Goal: Check status: Check status

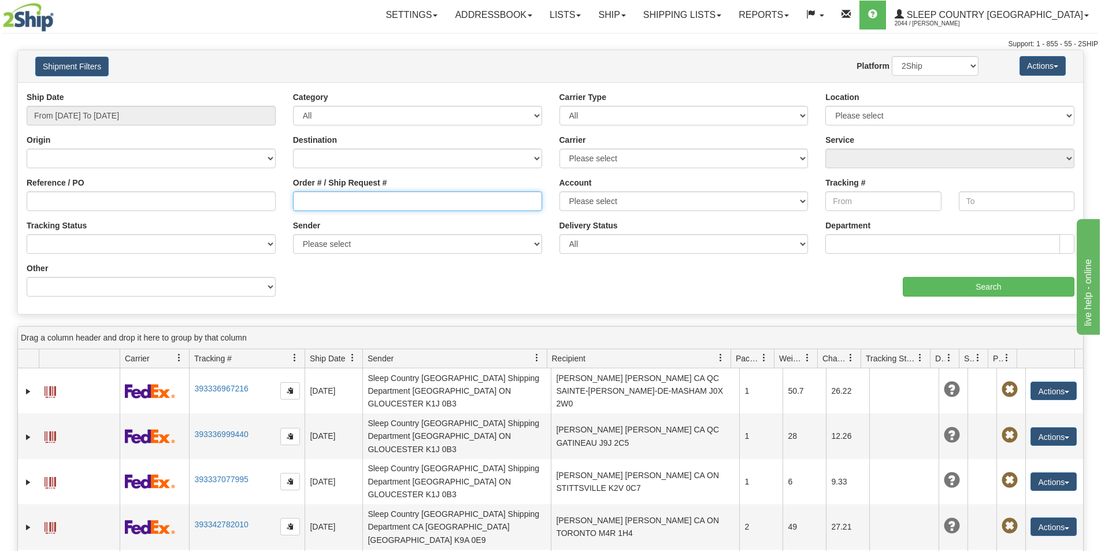
click at [309, 202] on input "Order # / Ship Request #" at bounding box center [417, 201] width 249 height 20
paste input "9000I088660"
click at [298, 199] on input "9000I088660" at bounding box center [417, 201] width 249 height 20
type input "9000I088660"
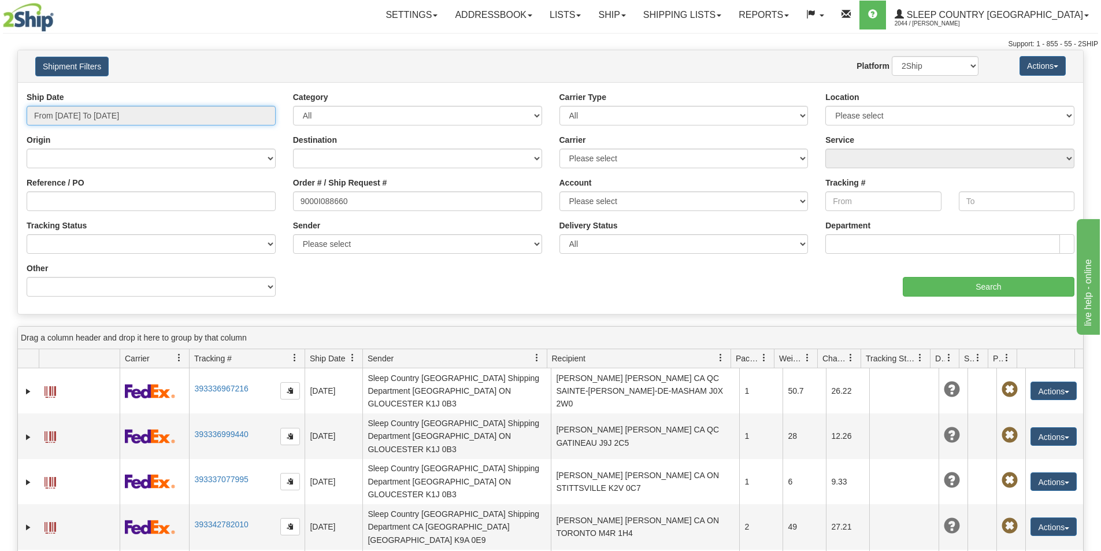
click at [168, 112] on input "From [DATE] To [DATE]" at bounding box center [151, 116] width 249 height 20
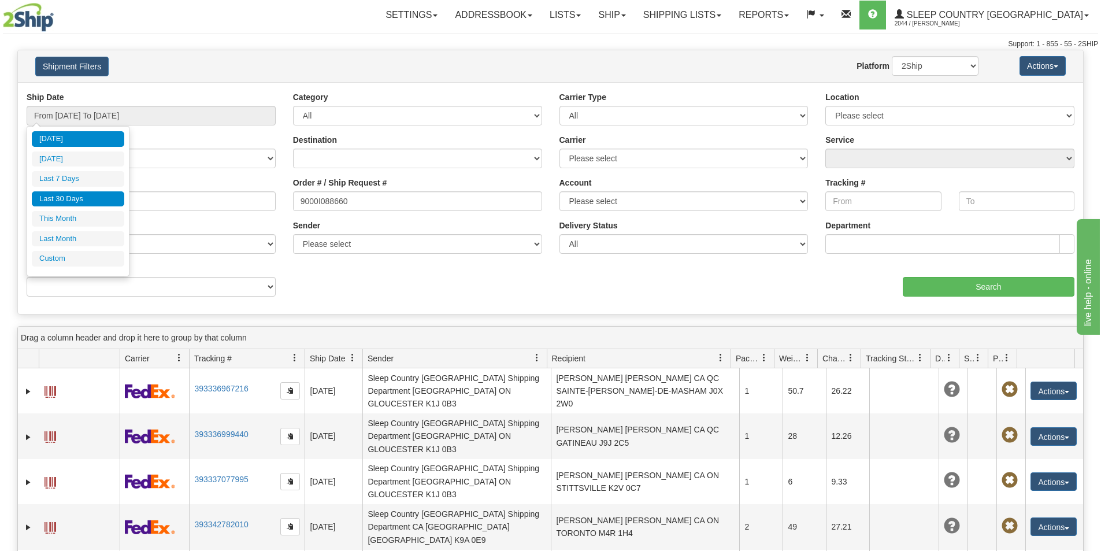
click at [102, 198] on li "Last 30 Days" at bounding box center [78, 199] width 92 height 16
type input "From [DATE] To [DATE]"
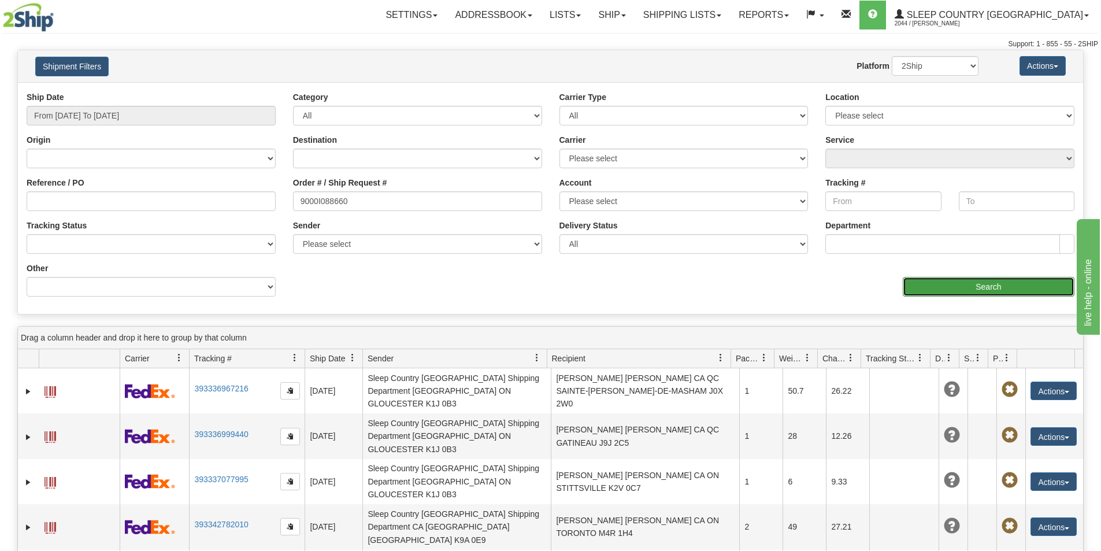
click at [954, 288] on input "Search" at bounding box center [989, 287] width 172 height 20
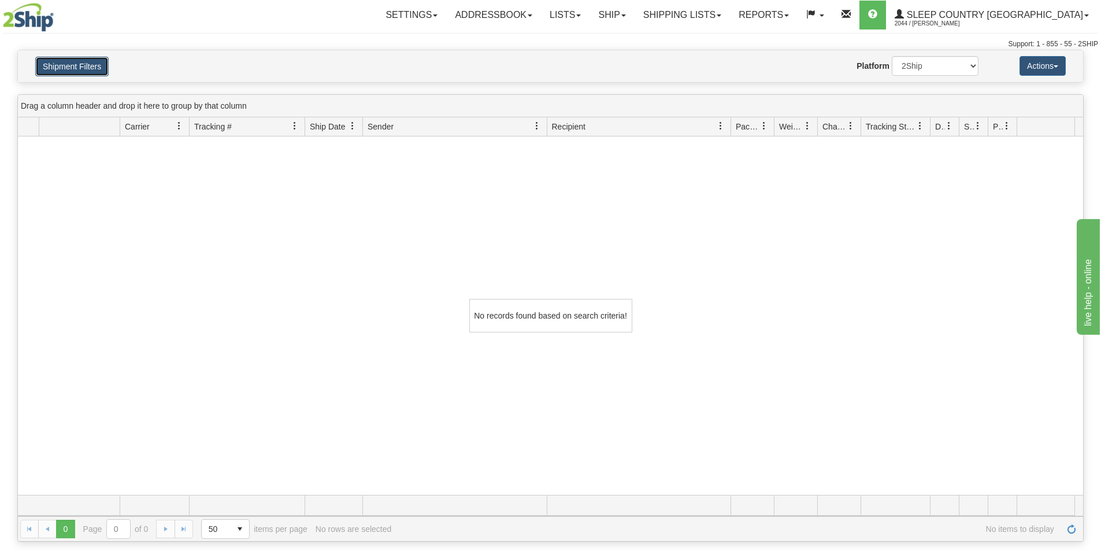
click at [81, 60] on button "Shipment Filters" at bounding box center [71, 67] width 73 height 20
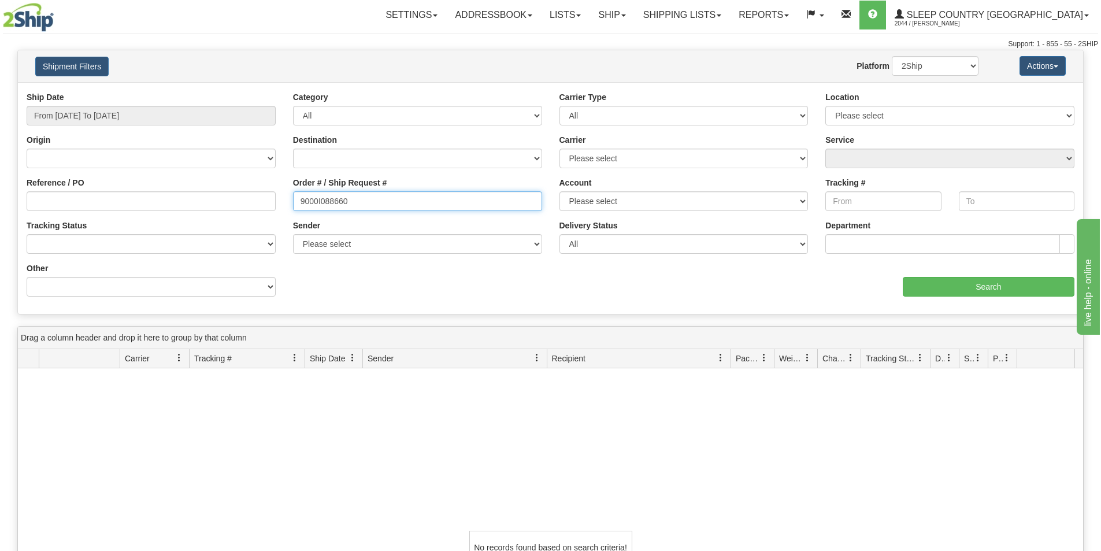
drag, startPoint x: 358, startPoint y: 202, endPoint x: 258, endPoint y: 201, distance: 100.0
click at [258, 91] on div "Reference / PO Order # / Ship Request # 9000I088660 Account Please select Canad…" at bounding box center [550, 91] width 1065 height 0
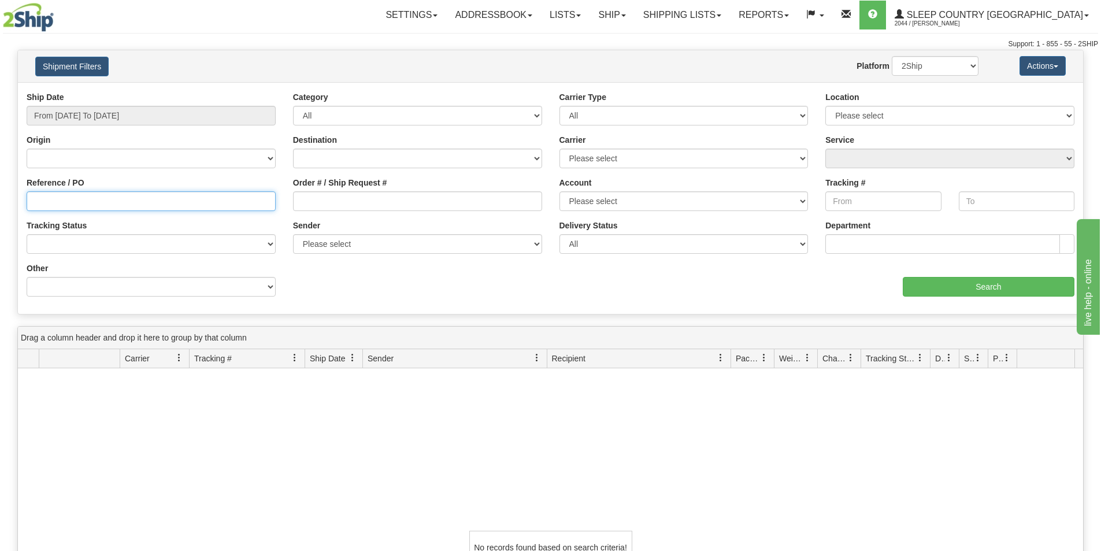
click at [171, 201] on input "Reference / PO" at bounding box center [151, 201] width 249 height 20
paste input "9000I088660"
click at [32, 201] on input "9000I088660" at bounding box center [151, 201] width 249 height 20
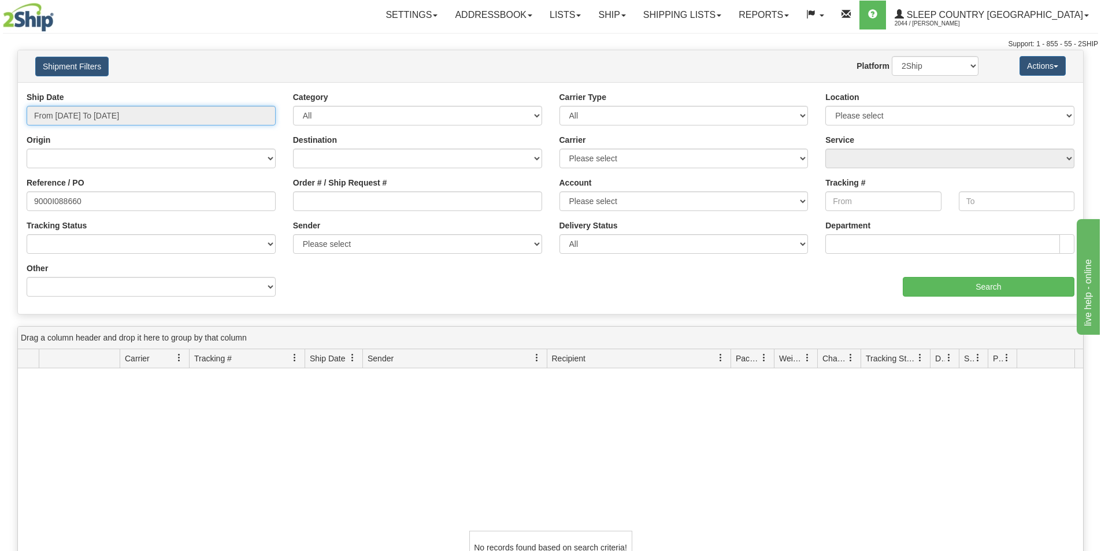
click at [180, 108] on input "From [DATE] To [DATE]" at bounding box center [151, 116] width 249 height 20
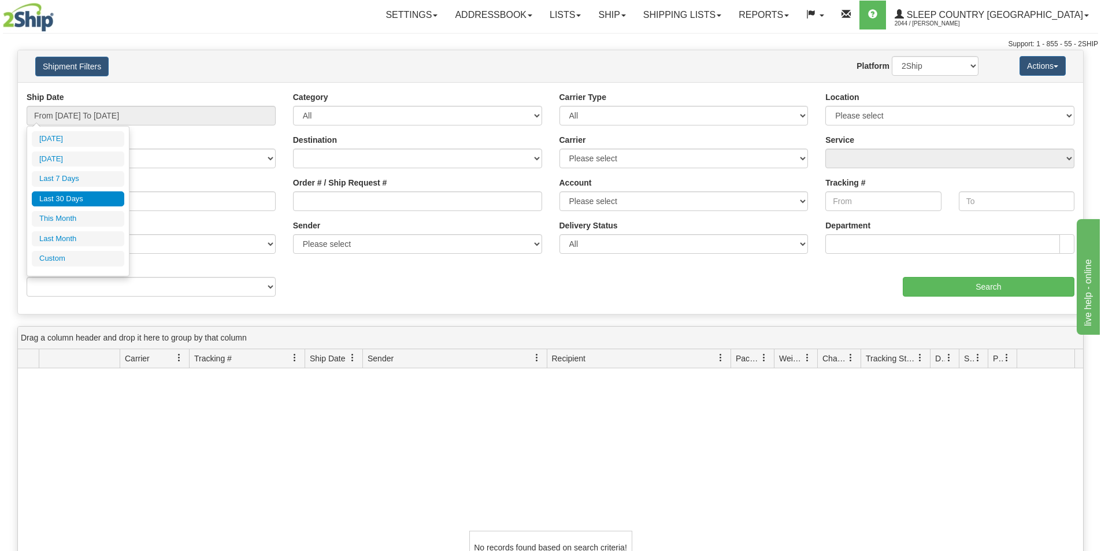
click at [97, 196] on li "Last 30 Days" at bounding box center [78, 199] width 92 height 16
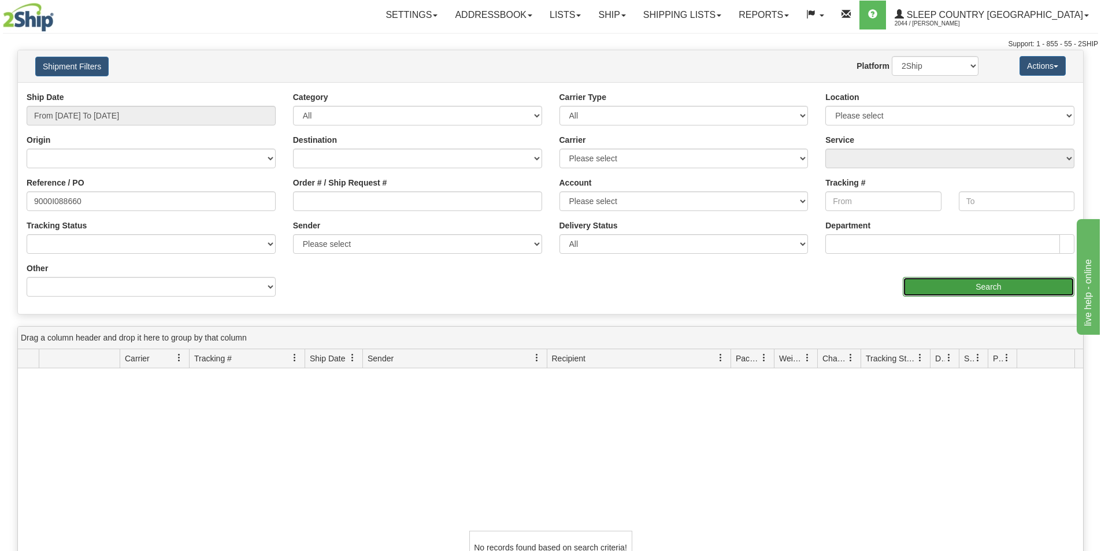
click at [1027, 288] on input "Search" at bounding box center [989, 287] width 172 height 20
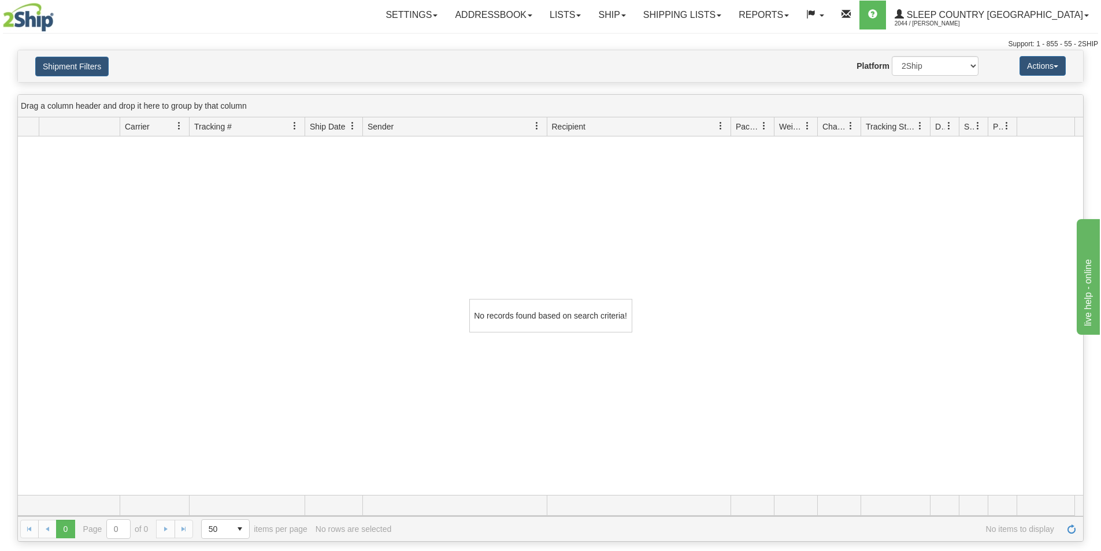
click at [54, 55] on div "Shipment Filters Website Agent Nothing selected Client User Platform 2Ship Impo…" at bounding box center [550, 66] width 1065 height 32
drag, startPoint x: 79, startPoint y: 67, endPoint x: 106, endPoint y: 108, distance: 49.5
click at [80, 67] on button "Shipment Filters" at bounding box center [71, 67] width 73 height 20
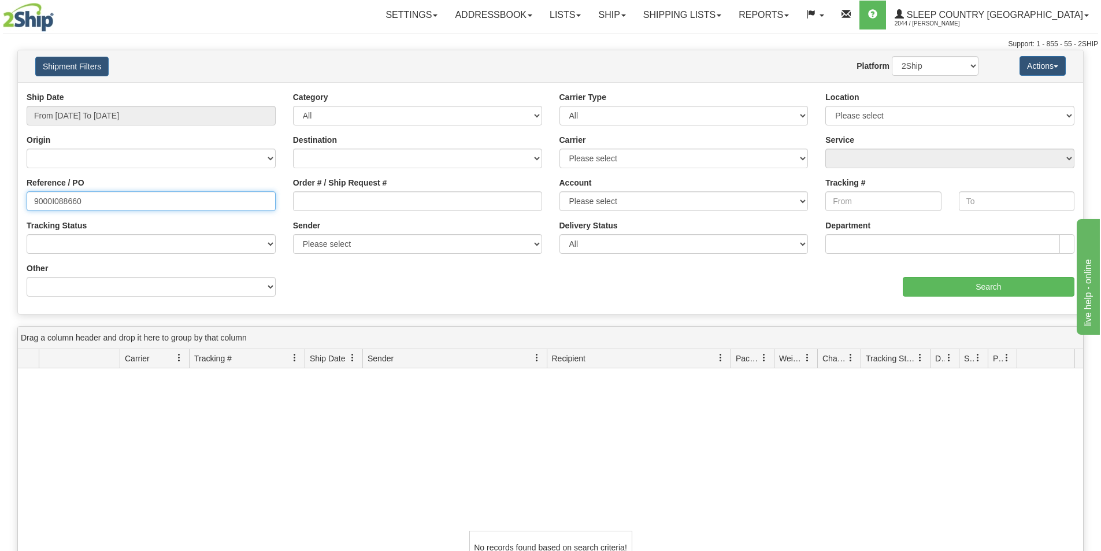
drag, startPoint x: 98, startPoint y: 202, endPoint x: -10, endPoint y: 198, distance: 108.2
click at [0, 198] on html "Upgrade Account Cancel Toggle navigation Settings New Senders" at bounding box center [550, 275] width 1101 height 551
paste input "1057692"
click at [34, 201] on input "1057692" at bounding box center [151, 201] width 249 height 20
type input "1057692"
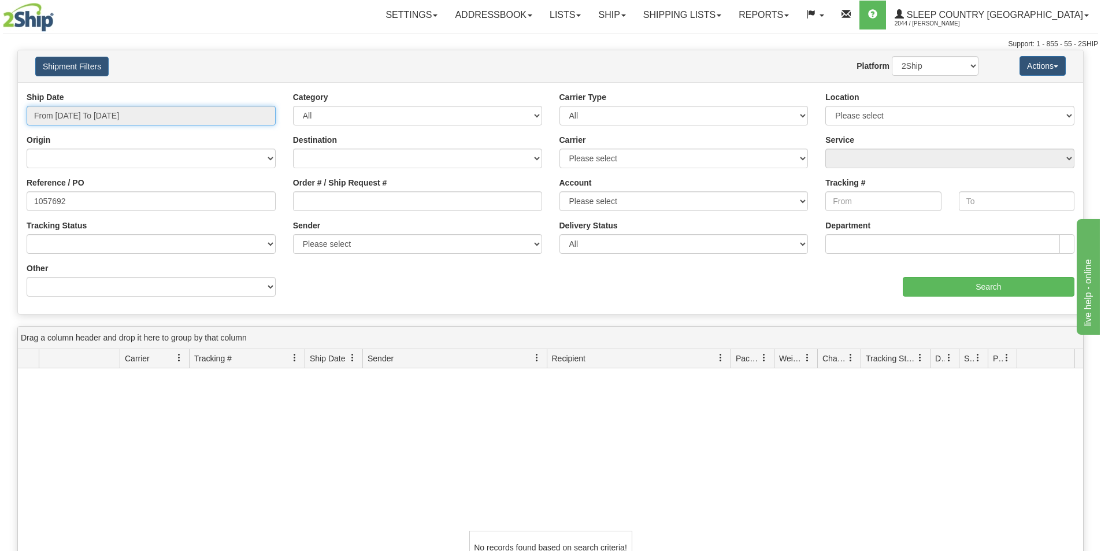
click at [112, 114] on input "From [DATE] To [DATE]" at bounding box center [151, 116] width 249 height 20
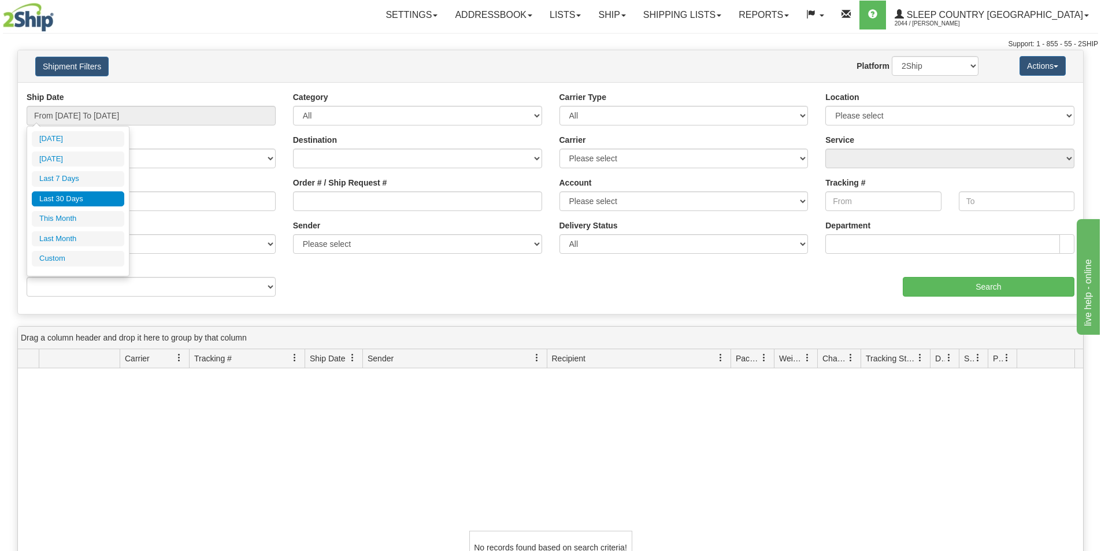
click at [100, 197] on li "Last 30 Days" at bounding box center [78, 199] width 92 height 16
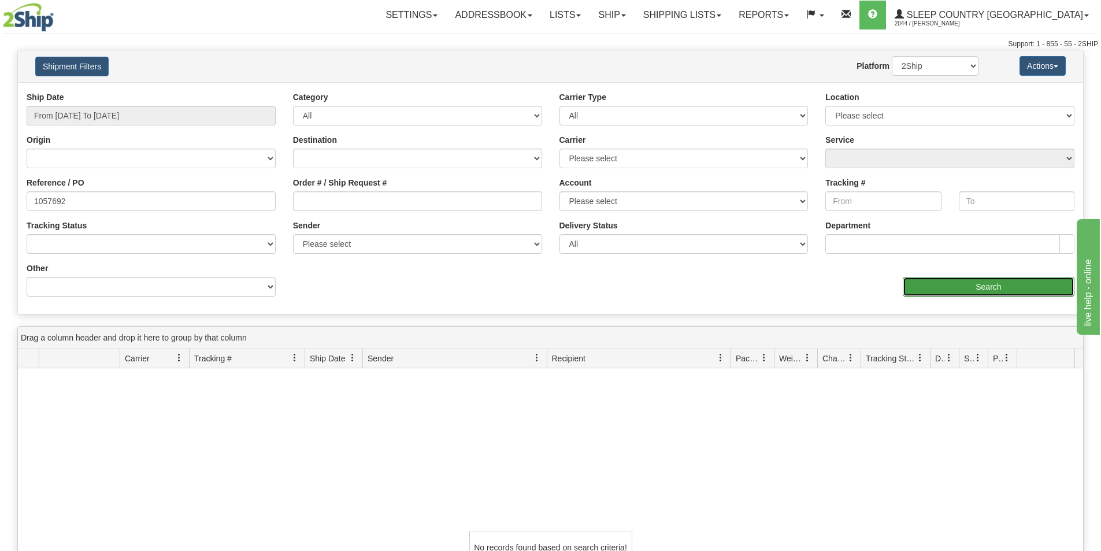
click at [986, 286] on input "Search" at bounding box center [989, 287] width 172 height 20
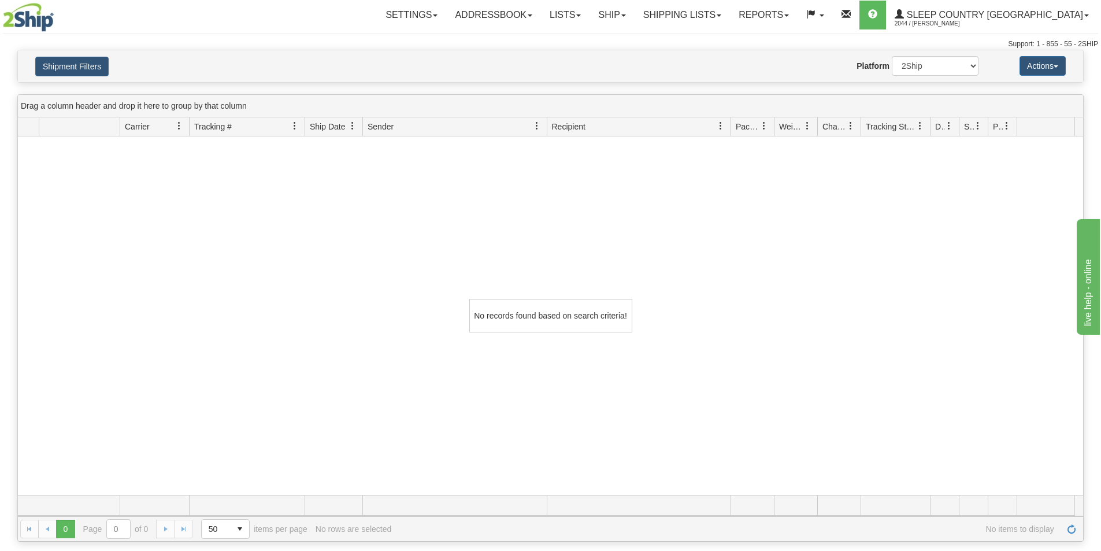
drag, startPoint x: 445, startPoint y: 217, endPoint x: 659, endPoint y: 120, distance: 234.9
click at [445, 216] on div "No records found based on search criteria!" at bounding box center [550, 315] width 1065 height 358
drag, startPoint x: 954, startPoint y: 57, endPoint x: 951, endPoint y: 64, distance: 7.0
click at [954, 57] on select "2Ship Imported" at bounding box center [935, 66] width 87 height 20
select select "1"
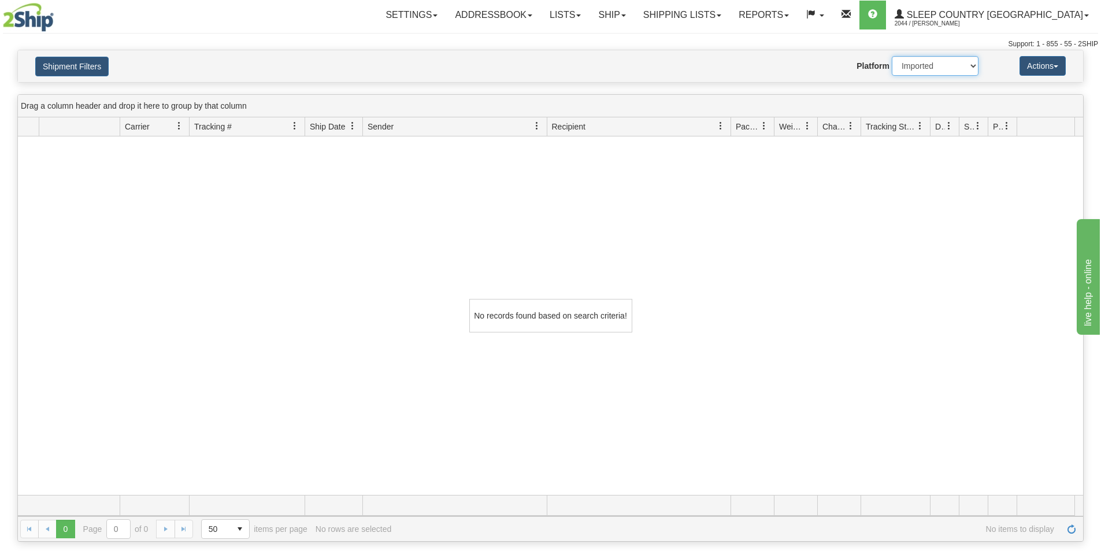
click at [892, 56] on select "2Ship Imported" at bounding box center [935, 66] width 87 height 20
drag, startPoint x: 66, startPoint y: 51, endPoint x: 66, endPoint y: 60, distance: 8.7
click at [66, 52] on div "Shipment Filters Website Agent Nothing selected Client User Platform 2Ship Impo…" at bounding box center [550, 66] width 1065 height 32
click at [68, 61] on button "Shipment Filters" at bounding box center [71, 67] width 73 height 20
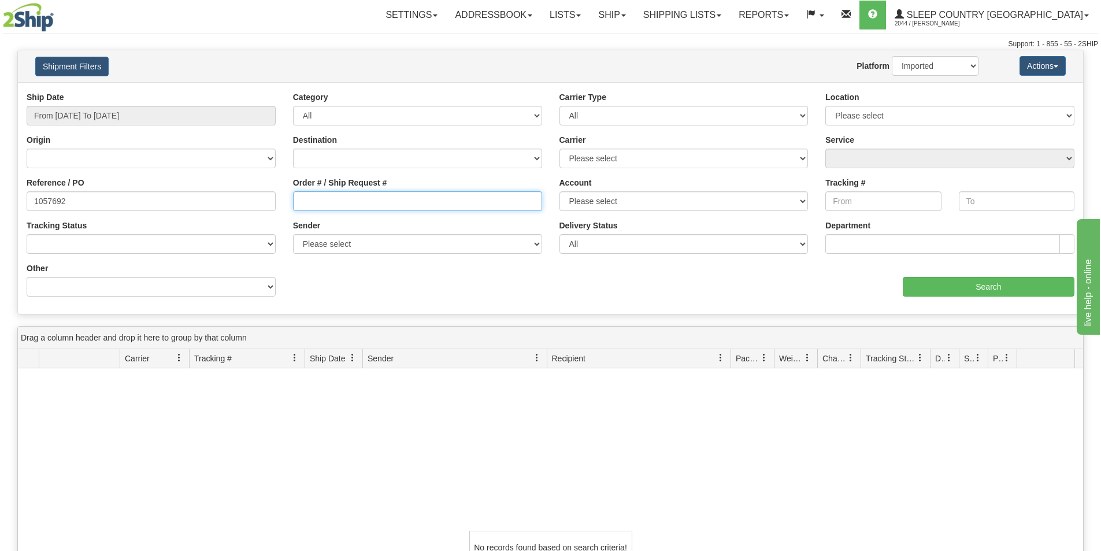
click at [302, 202] on input "Order # / Ship Request #" at bounding box center [417, 201] width 249 height 20
click at [188, 113] on input "From [DATE] To [DATE]" at bounding box center [151, 116] width 249 height 20
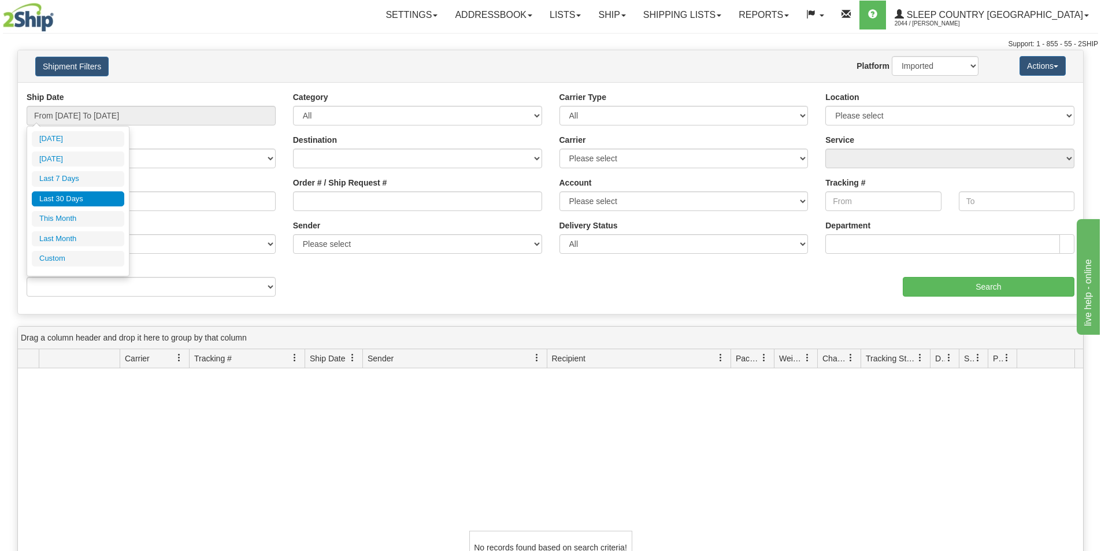
drag, startPoint x: 206, startPoint y: 61, endPoint x: 232, endPoint y: 138, distance: 81.7
click at [206, 61] on div "Website Agent Nothing selected Client User Platform 2Ship Imported" at bounding box center [594, 66] width 786 height 20
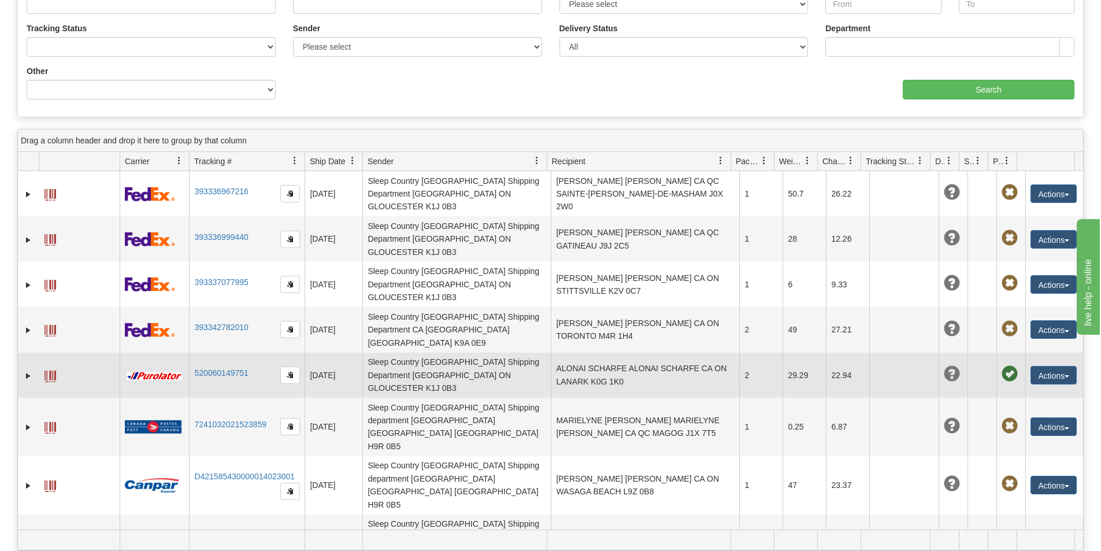
scroll to position [231, 0]
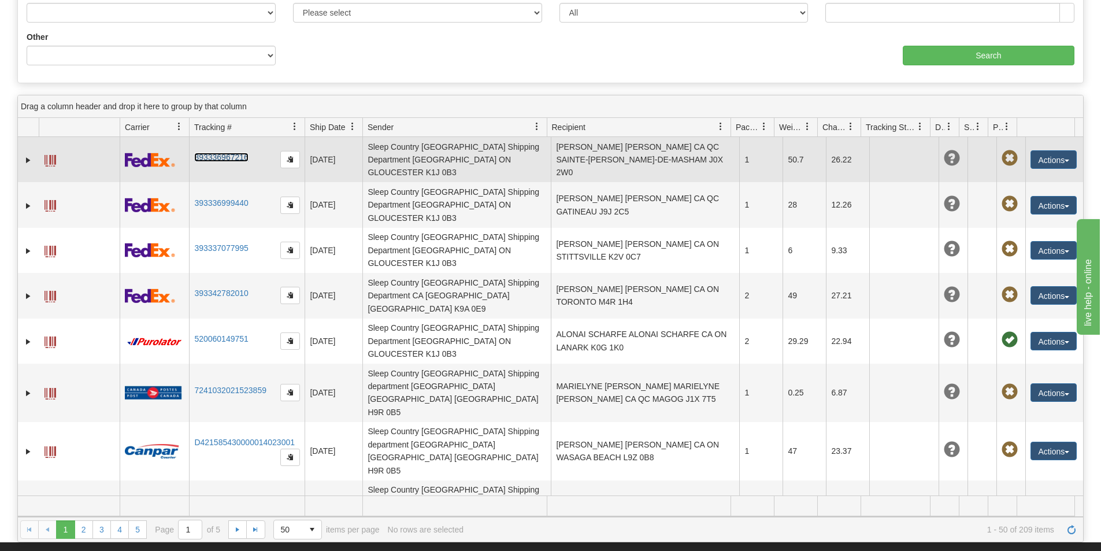
click at [220, 153] on link "393336967216" at bounding box center [221, 157] width 54 height 9
click at [219, 153] on link "393336967216" at bounding box center [221, 157] width 54 height 9
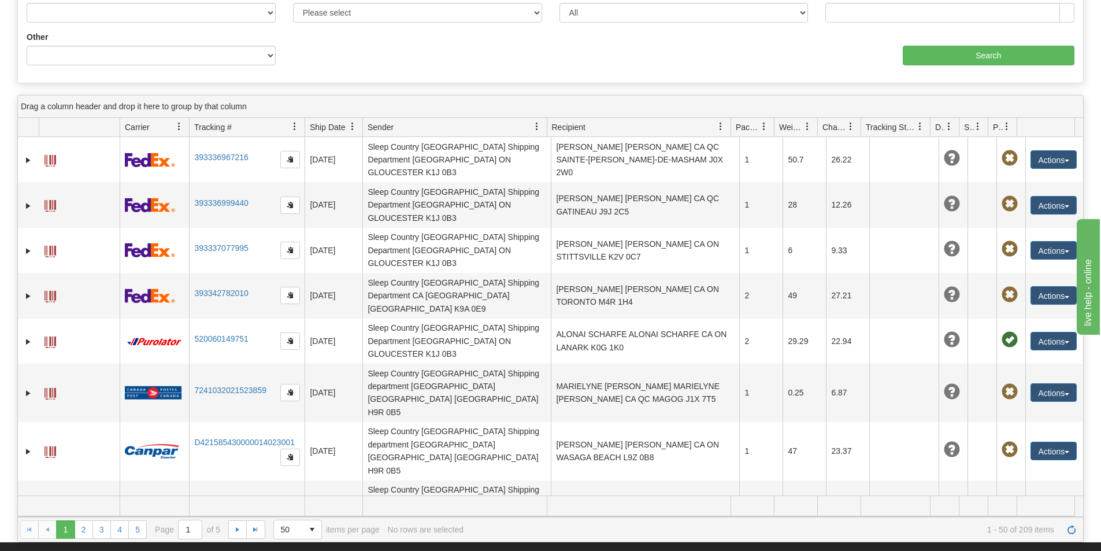
drag, startPoint x: 491, startPoint y: 54, endPoint x: 485, endPoint y: 49, distance: 7.4
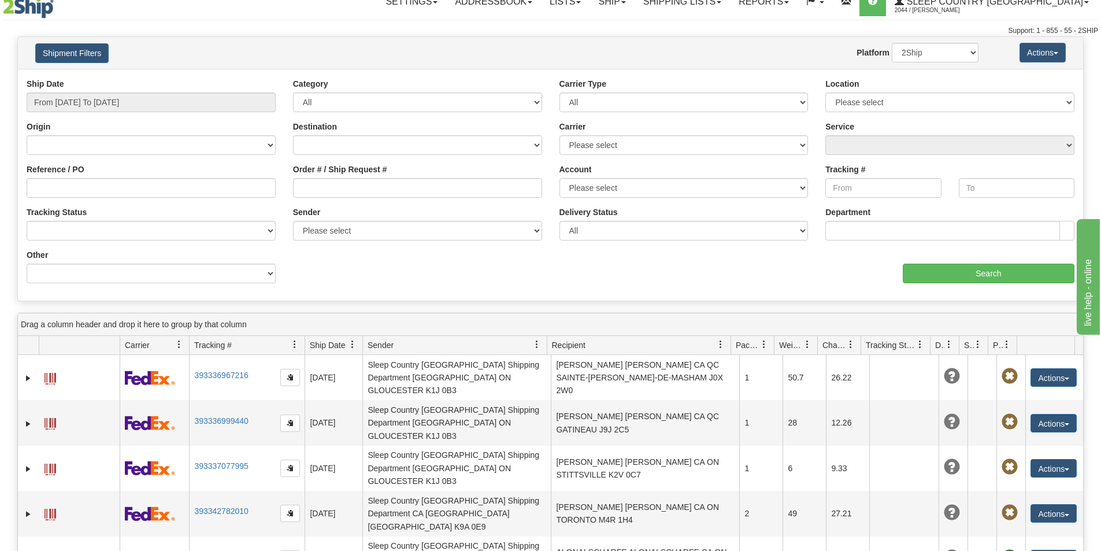
scroll to position [0, 0]
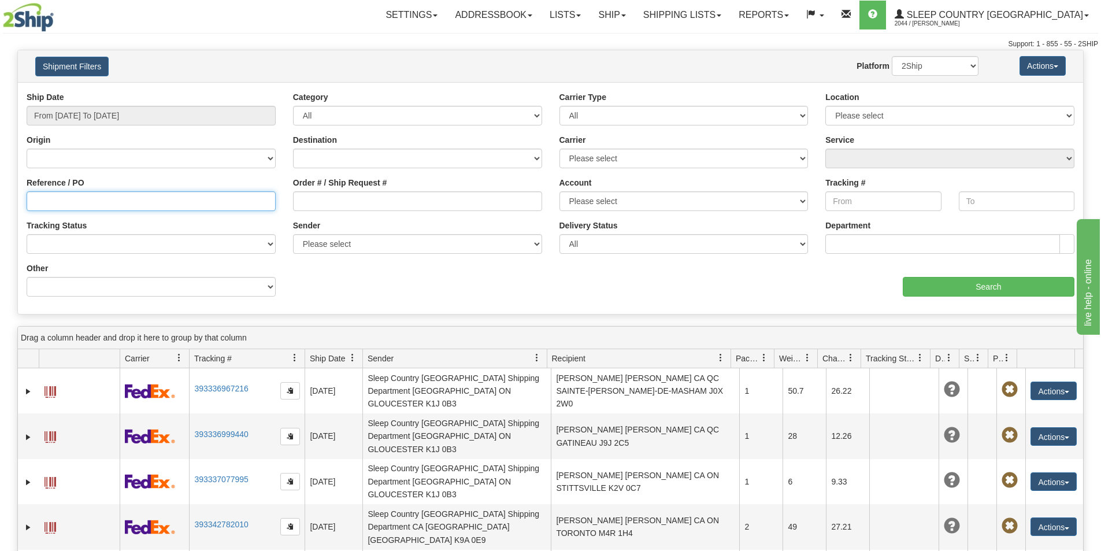
click at [143, 203] on input "Reference / PO" at bounding box center [151, 201] width 249 height 20
paste input "1055528"
click at [35, 202] on input "1055528" at bounding box center [151, 201] width 249 height 20
type input "1055528"
drag, startPoint x: 143, startPoint y: 116, endPoint x: 118, endPoint y: 155, distance: 46.0
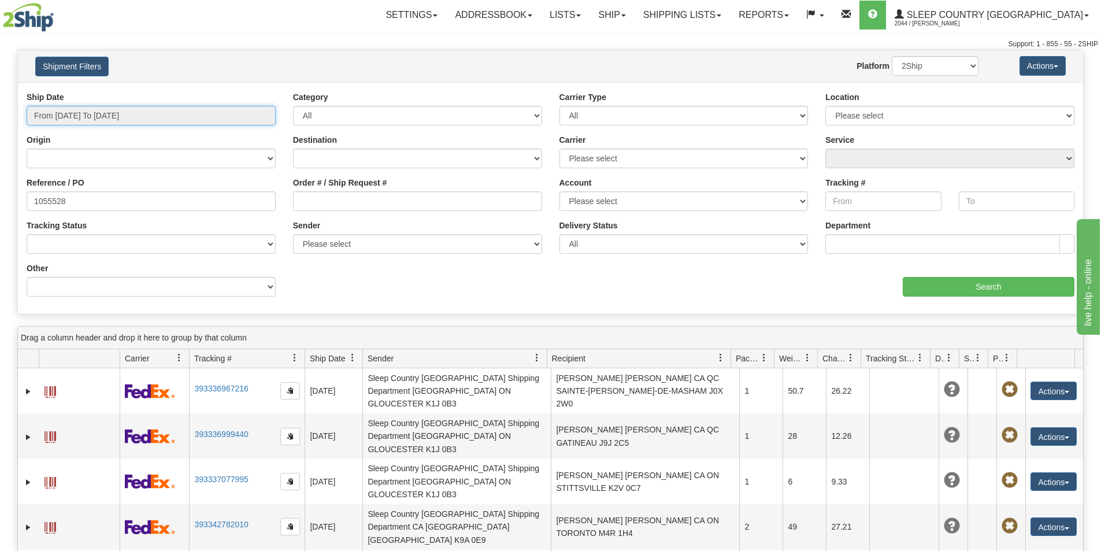
click at [143, 117] on input "From [DATE] To [DATE]" at bounding box center [151, 116] width 249 height 20
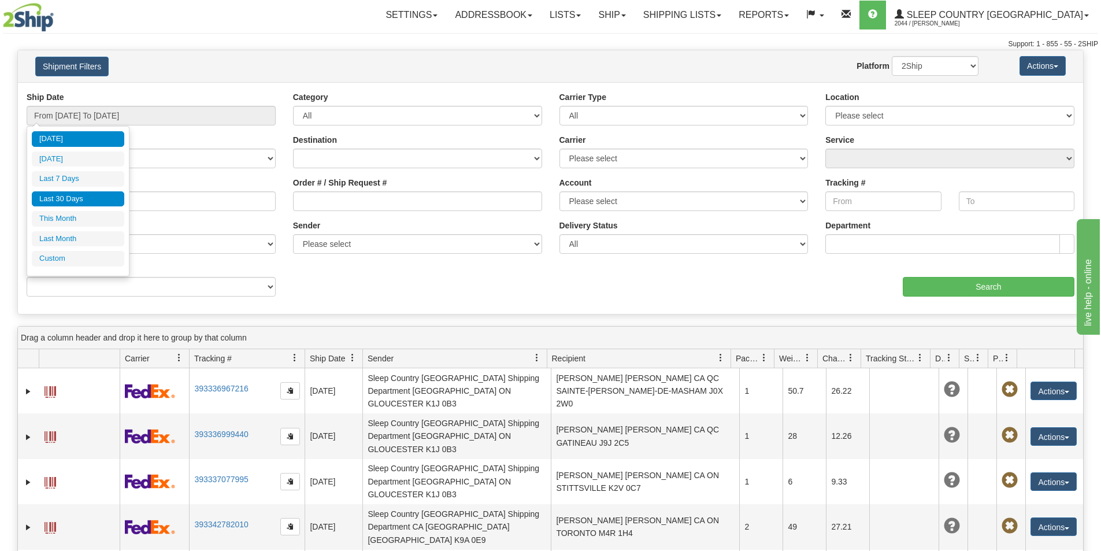
click at [85, 196] on li "Last 30 Days" at bounding box center [78, 199] width 92 height 16
type input "From [DATE] To [DATE]"
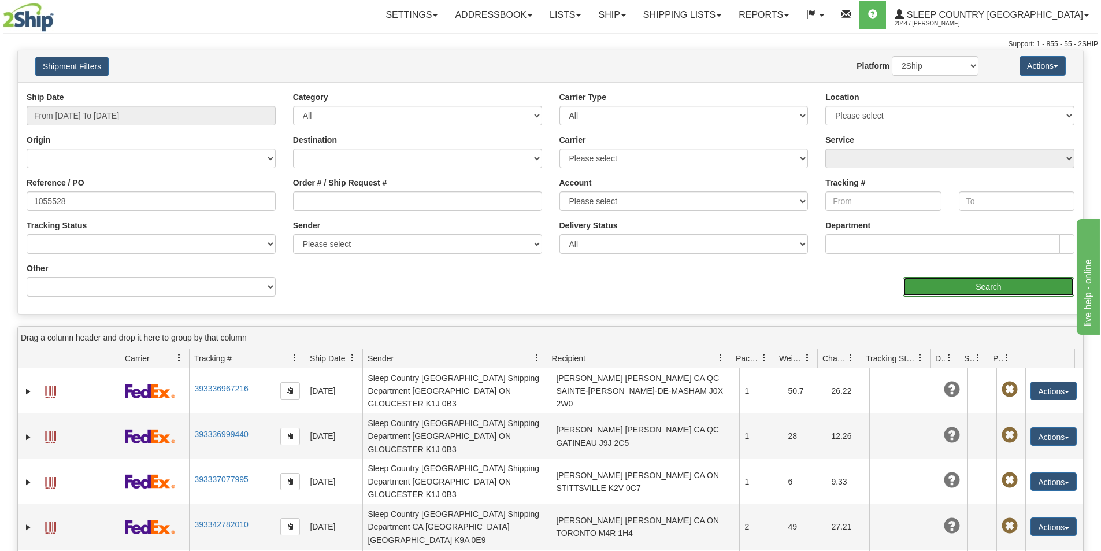
click at [938, 282] on input "Search" at bounding box center [989, 287] width 172 height 20
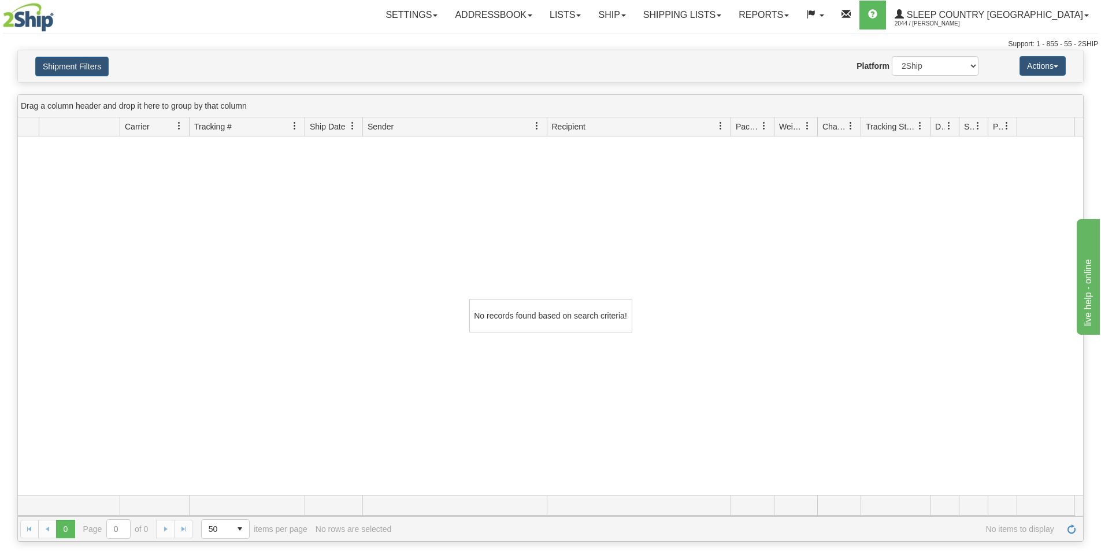
drag, startPoint x: 265, startPoint y: 222, endPoint x: 98, endPoint y: 97, distance: 208.6
click at [261, 220] on div "No records found based on search criteria!" at bounding box center [550, 315] width 1065 height 358
click at [51, 64] on button "Shipment Filters" at bounding box center [71, 67] width 73 height 20
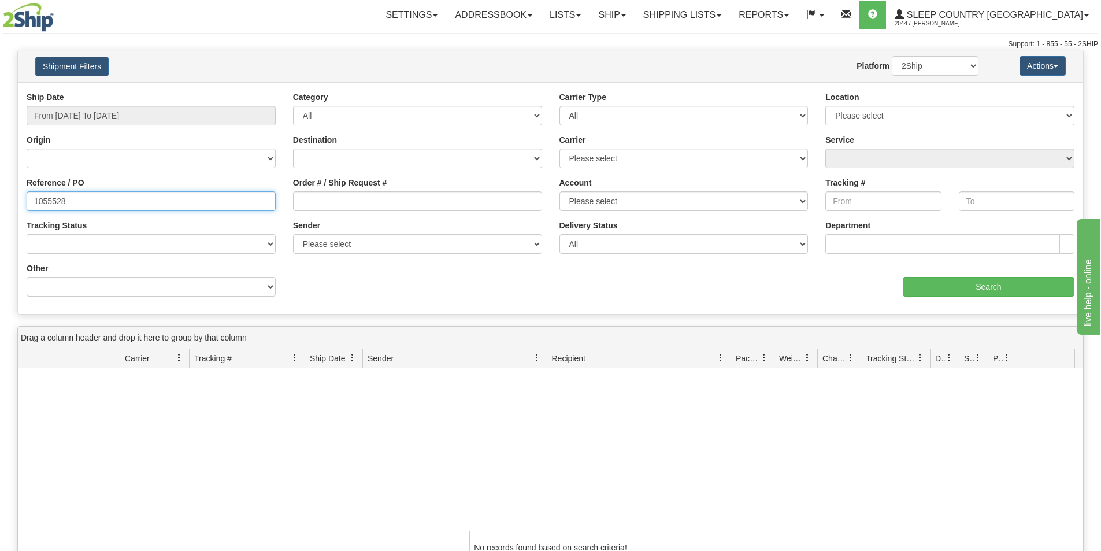
click at [98, 207] on input "1055528" at bounding box center [151, 201] width 249 height 20
